Goal: Transaction & Acquisition: Purchase product/service

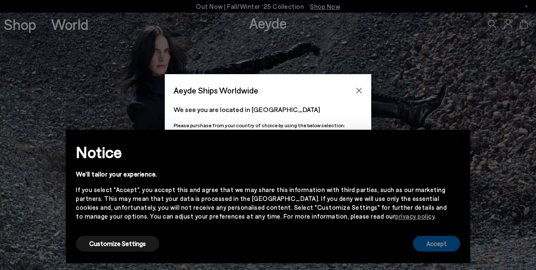
click at [446, 243] on button "Accept" at bounding box center [436, 244] width 47 height 16
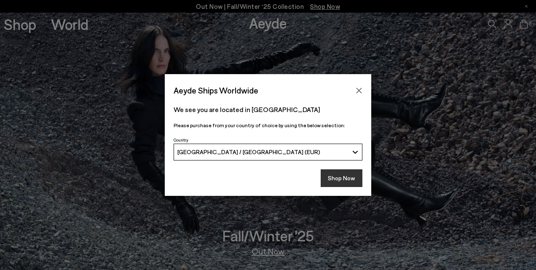
click at [355, 177] on button "Shop Now" at bounding box center [342, 178] width 42 height 18
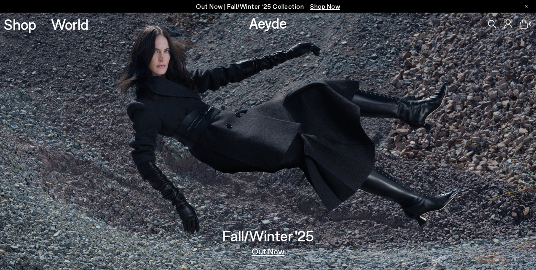
click at [2, 21] on div "Shop World" at bounding box center [44, 24] width 88 height 23
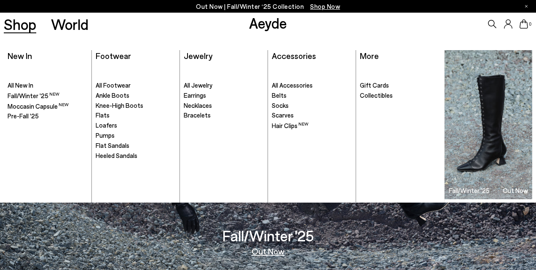
click at [5, 22] on link "Shop" at bounding box center [20, 24] width 32 height 15
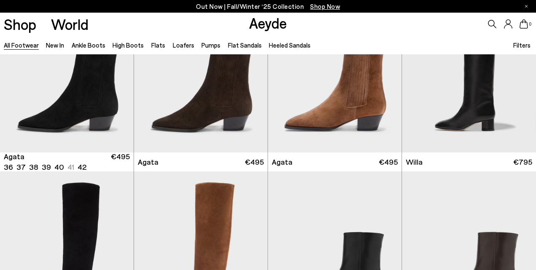
scroll to position [257, 0]
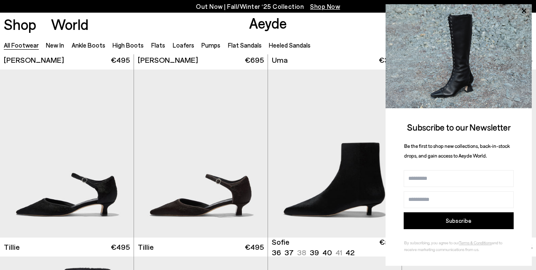
scroll to position [2043, 0]
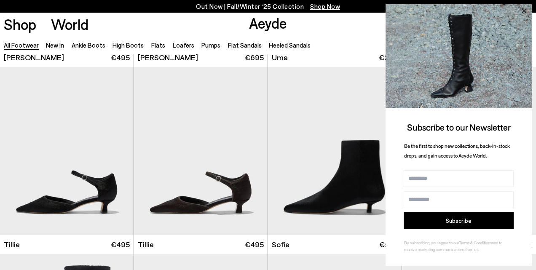
click at [524, 12] on icon at bounding box center [523, 10] width 11 height 11
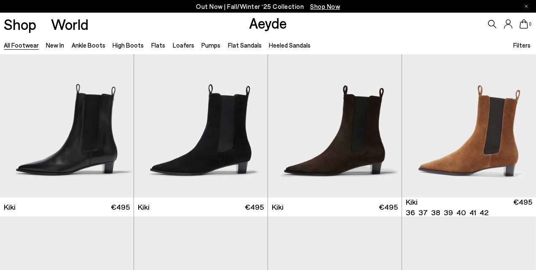
scroll to position [2848, 0]
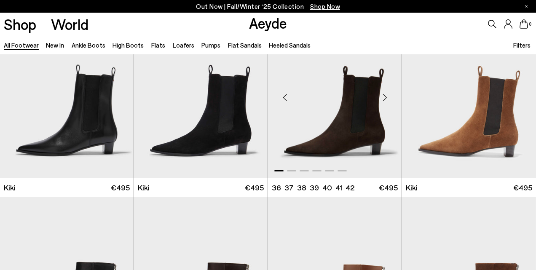
click at [384, 95] on div "Next slide" at bounding box center [384, 97] width 25 height 25
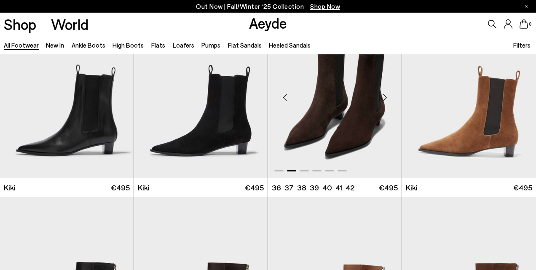
click at [384, 95] on div "Next slide" at bounding box center [384, 97] width 25 height 25
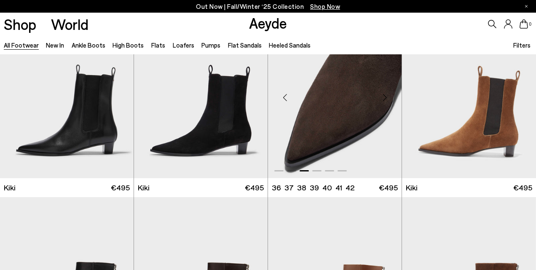
click at [384, 95] on div "Next slide" at bounding box center [384, 97] width 25 height 25
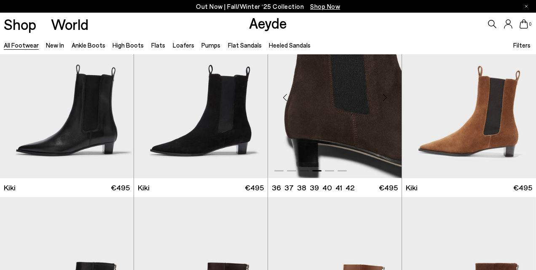
click at [384, 95] on div "Next slide" at bounding box center [384, 97] width 25 height 25
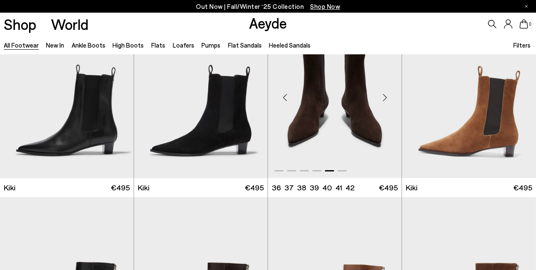
click at [384, 94] on div "Next slide" at bounding box center [384, 97] width 25 height 25
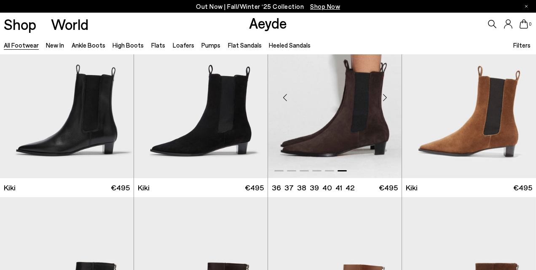
click at [384, 94] on div "Next slide" at bounding box center [384, 97] width 25 height 25
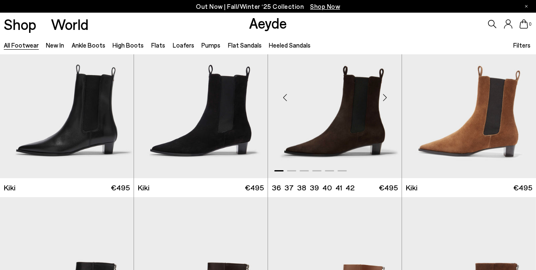
click at [384, 94] on div "Next slide" at bounding box center [384, 97] width 25 height 25
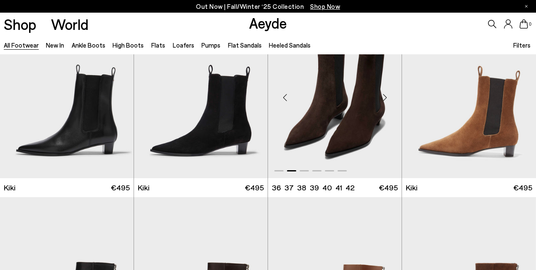
click at [384, 94] on div "Next slide" at bounding box center [384, 97] width 25 height 25
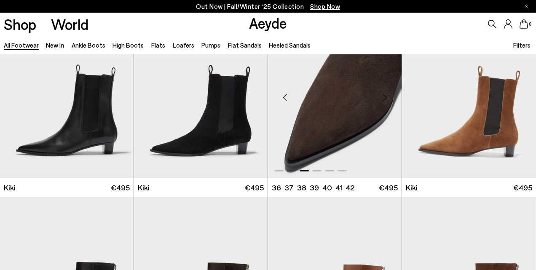
click at [384, 94] on div "Next slide" at bounding box center [384, 97] width 25 height 25
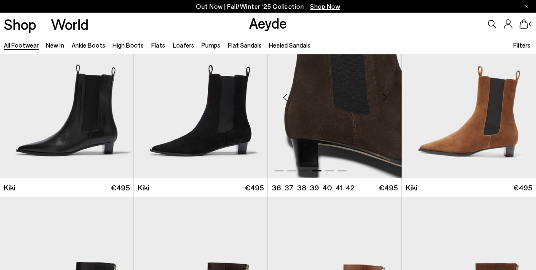
click at [384, 94] on div "Next slide" at bounding box center [384, 97] width 25 height 25
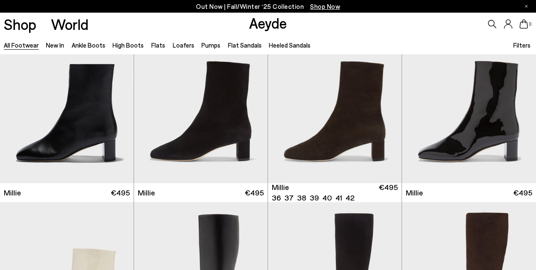
scroll to position [3217, 0]
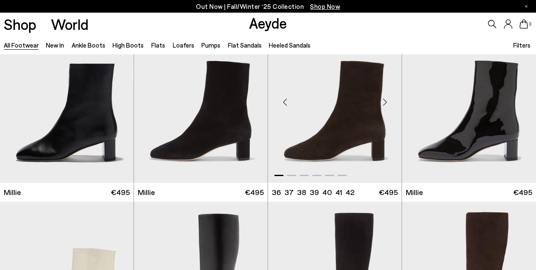
click at [384, 102] on div "Next slide" at bounding box center [384, 101] width 25 height 25
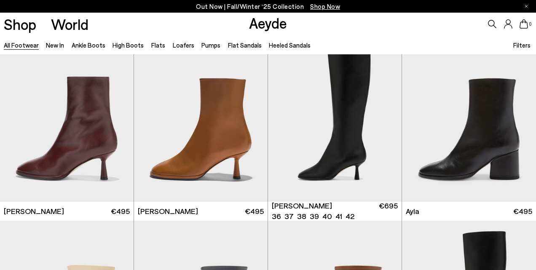
scroll to position [3760, 0]
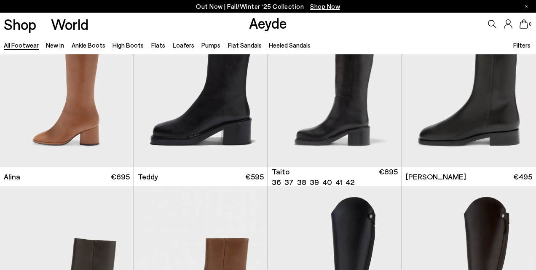
scroll to position [4170, 0]
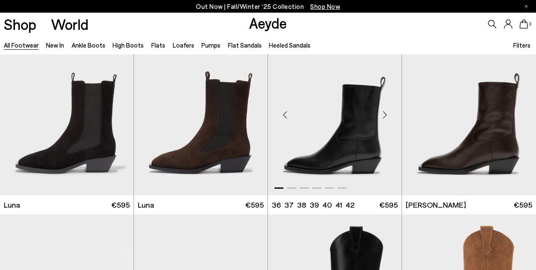
scroll to position [5450, 0]
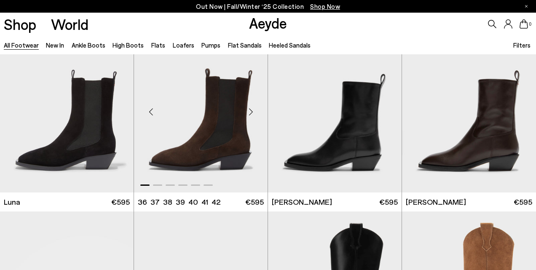
click at [254, 111] on div "Next slide" at bounding box center [250, 111] width 25 height 25
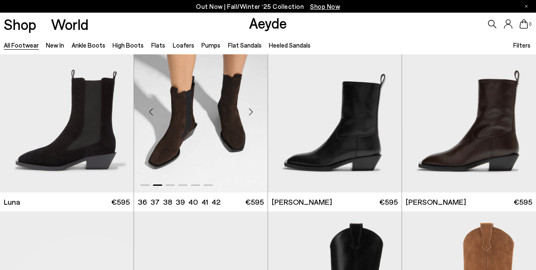
click at [254, 111] on div "Next slide" at bounding box center [250, 111] width 25 height 25
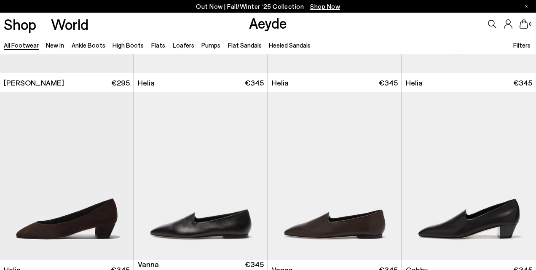
scroll to position [7277, 0]
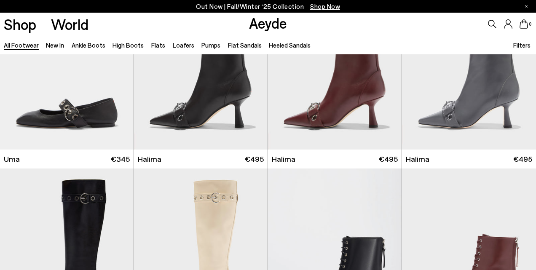
scroll to position [8484, 0]
